Goal: Check status: Check status

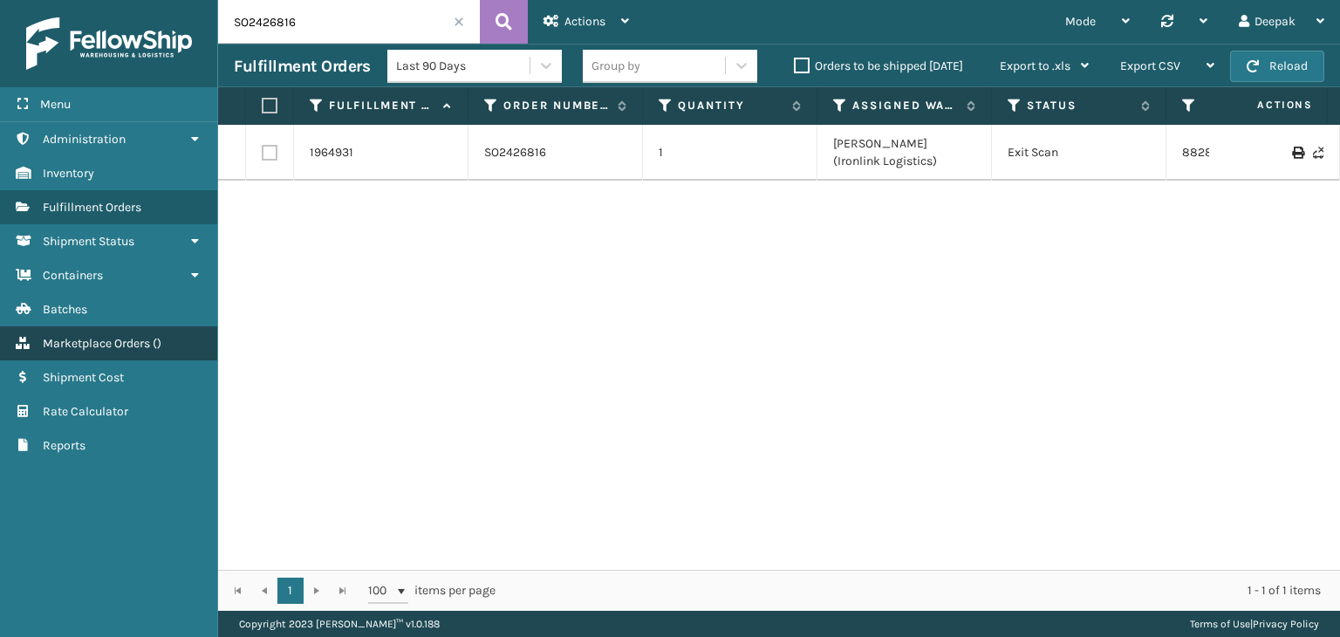
click at [80, 345] on span "Marketplace Orders" at bounding box center [96, 343] width 107 height 15
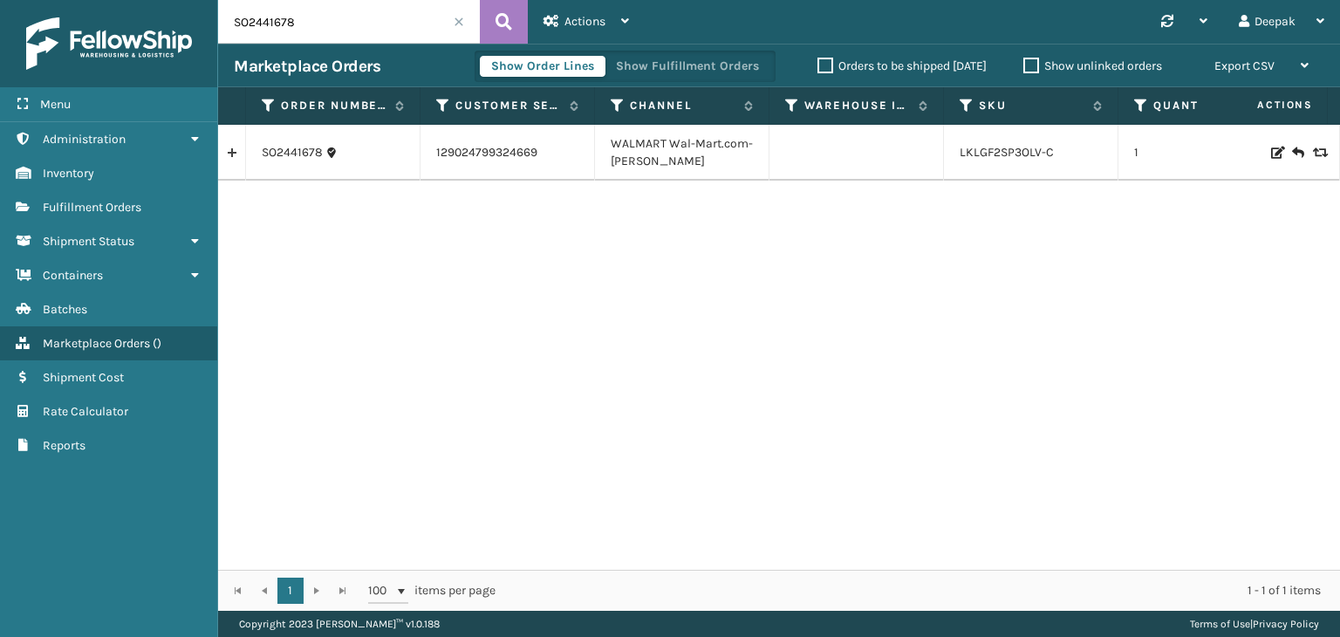
click at [349, 25] on input "SO2441678" at bounding box center [349, 22] width 262 height 44
paste input "38800"
type input "SO2438800"
click at [495, 17] on icon at bounding box center [503, 22] width 17 height 26
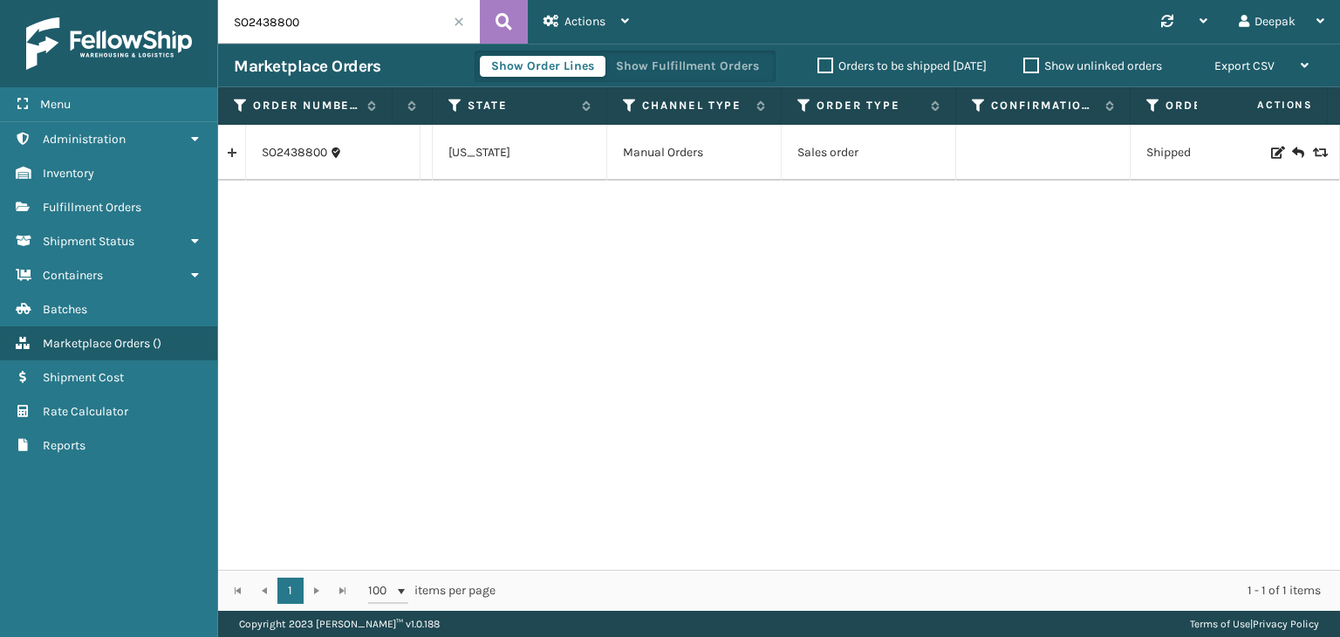
scroll to position [0, 862]
click at [336, 15] on input "SO2438800" at bounding box center [349, 22] width 262 height 44
paste input "9479"
click at [493, 24] on button at bounding box center [504, 22] width 48 height 44
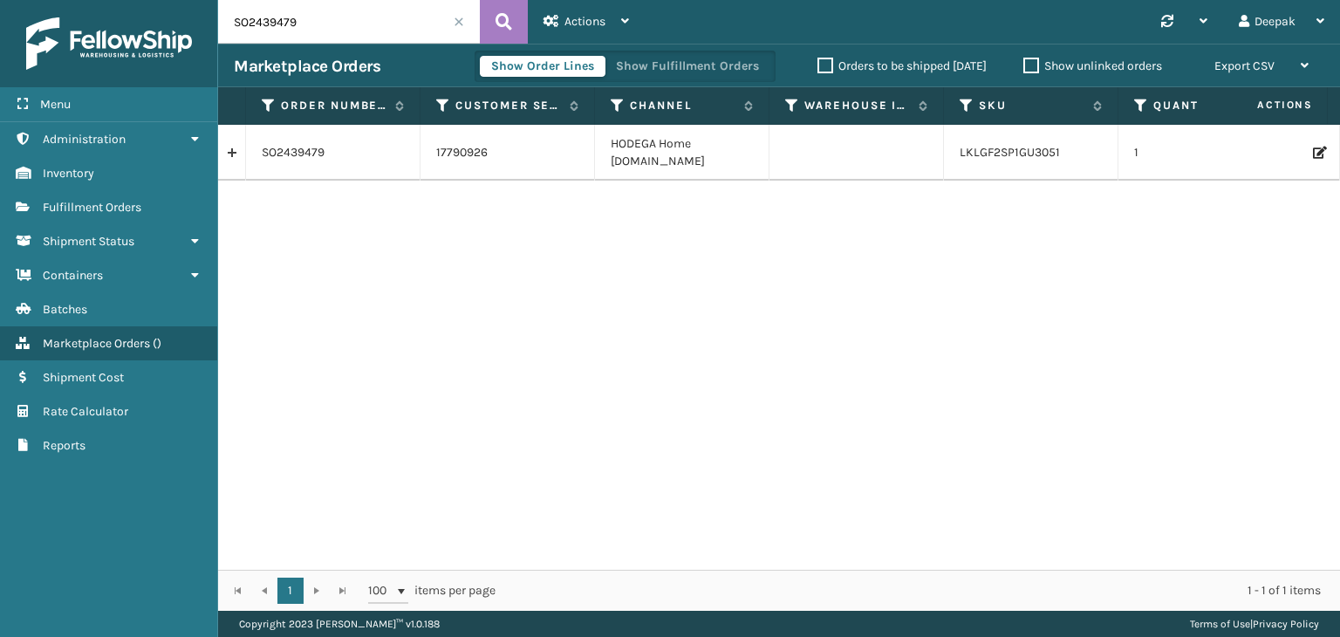
click at [337, 157] on div "SO2439479" at bounding box center [333, 152] width 142 height 17
copy link "SO2439479"
click at [342, 11] on input "SO2439479" at bounding box center [349, 22] width 262 height 44
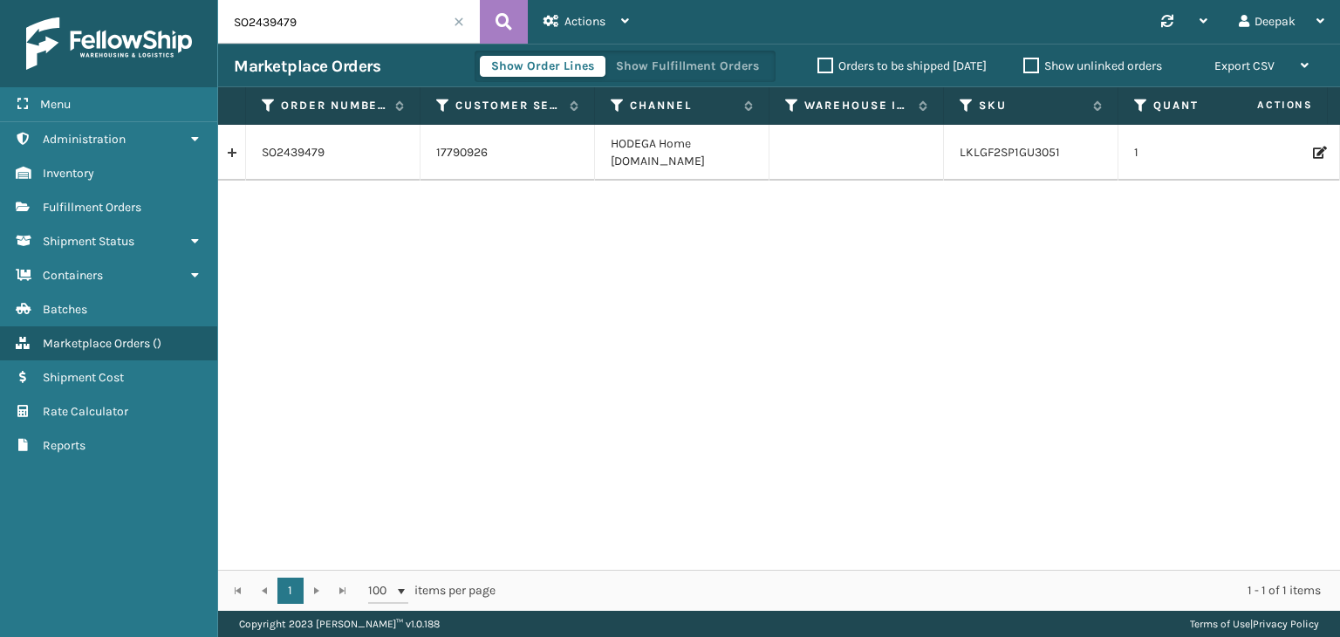
click at [342, 11] on input "SO2439479" at bounding box center [349, 22] width 262 height 44
paste input "8800"
type input "SO2438800"
click at [495, 17] on icon at bounding box center [503, 22] width 17 height 26
click at [299, 151] on link "SO2438800" at bounding box center [294, 152] width 65 height 17
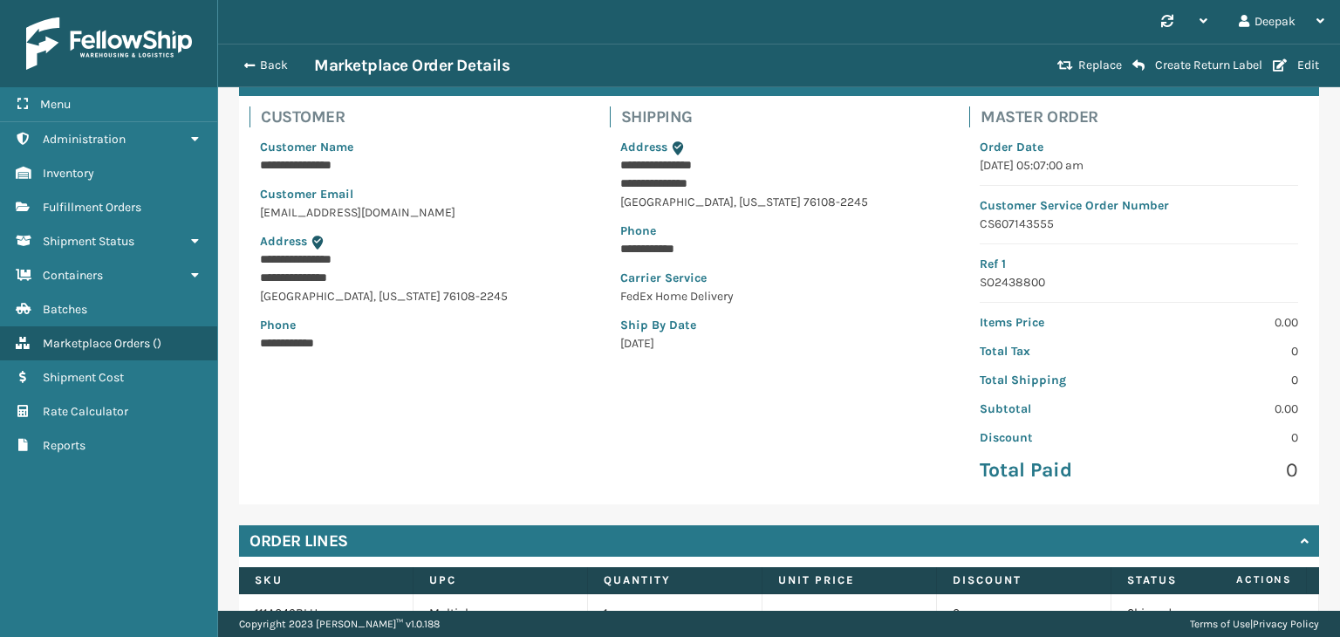
scroll to position [263, 0]
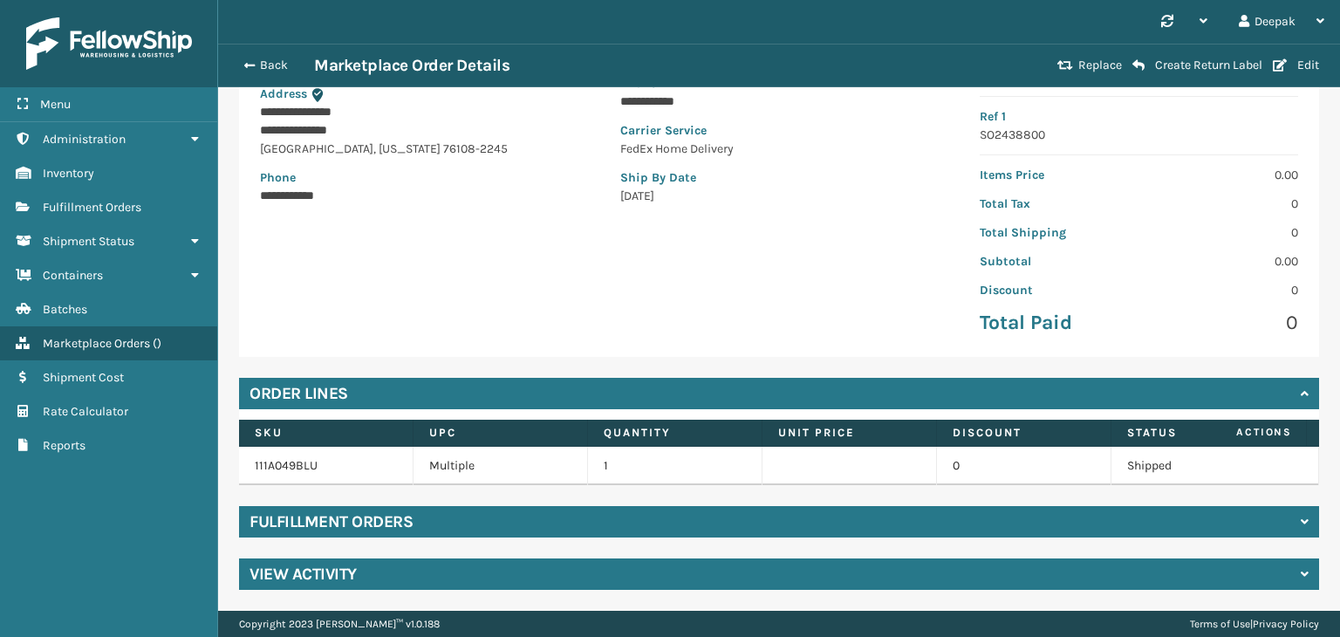
click at [904, 528] on div "Fulfillment Orders" at bounding box center [779, 521] width 1080 height 31
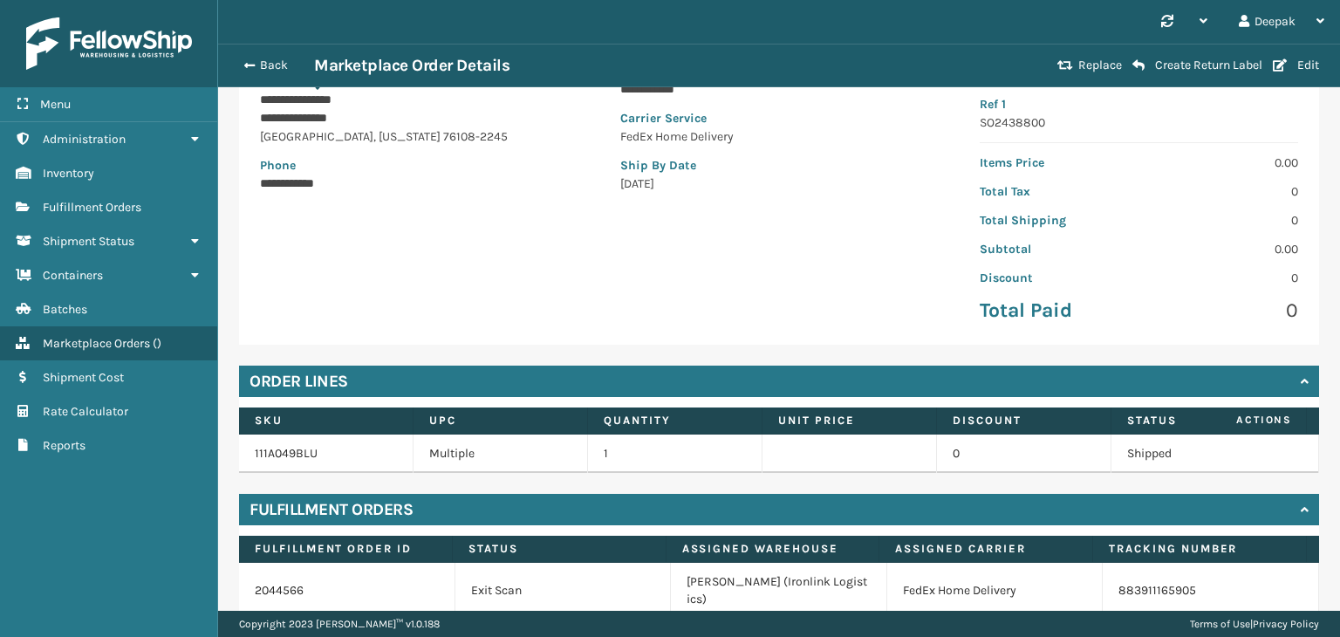
scroll to position [338, 0]
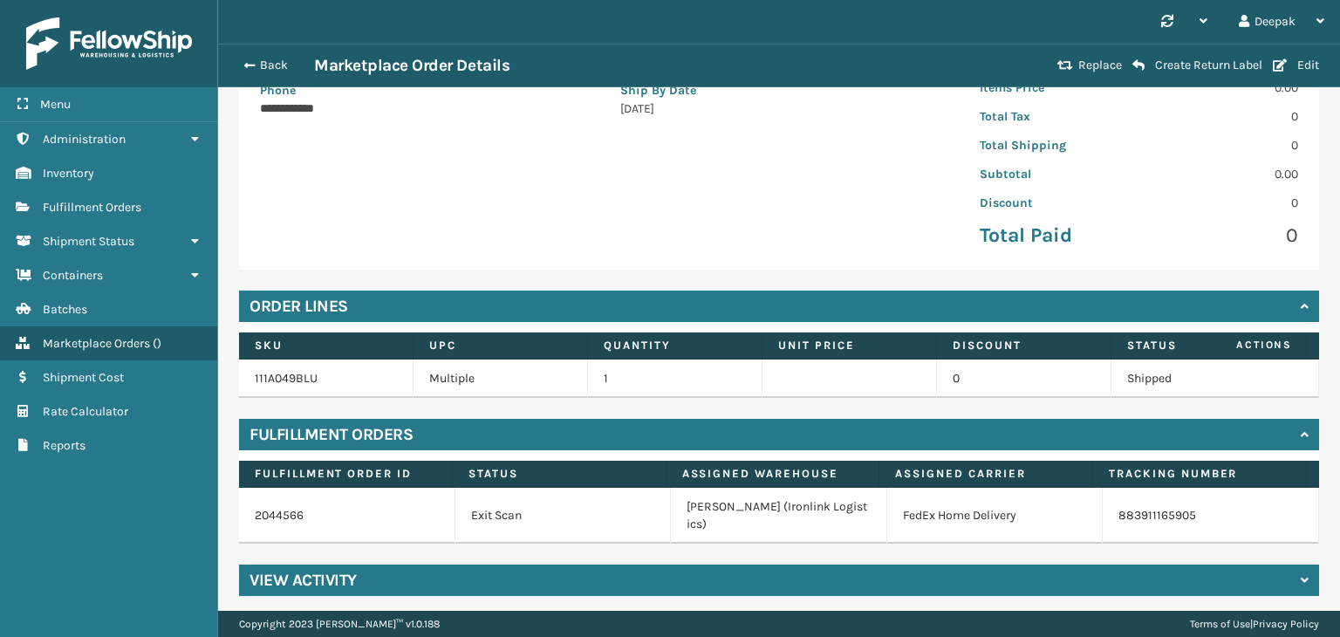
click at [1185, 523] on td "883911165905" at bounding box center [1211, 516] width 216 height 56
copy div "883911165905"
